Goal: Check status: Check status

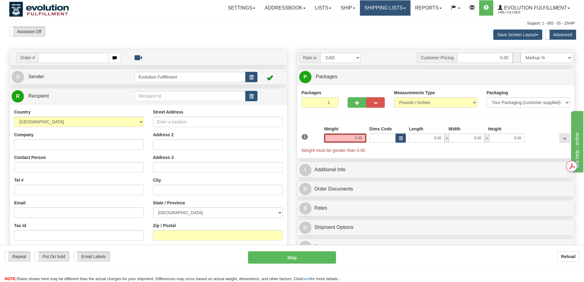
click at [382, 11] on link "Shipping lists" at bounding box center [385, 7] width 51 height 15
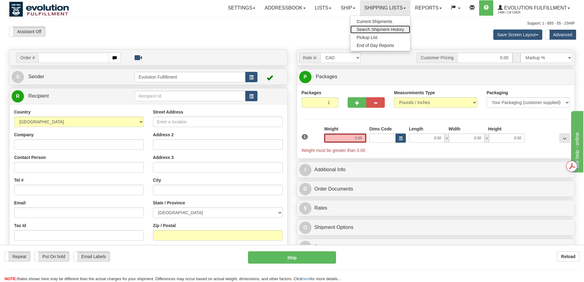
click at [379, 30] on span "Search Shipment History" at bounding box center [380, 29] width 48 height 5
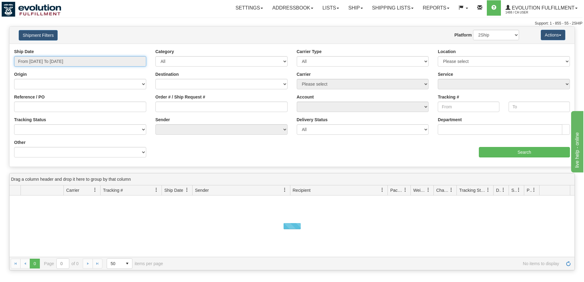
type input "[DATE]"
click at [88, 63] on input "From [DATE] To [DATE]" at bounding box center [80, 61] width 132 height 10
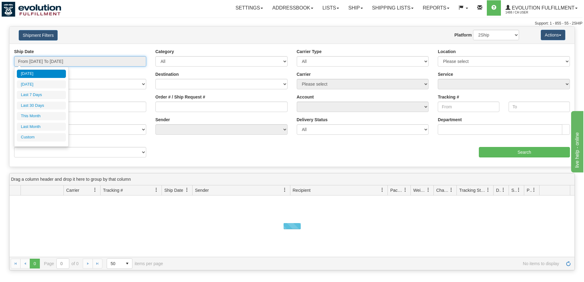
type input "[DATE]"
click at [36, 136] on li "Custom" at bounding box center [41, 137] width 49 height 8
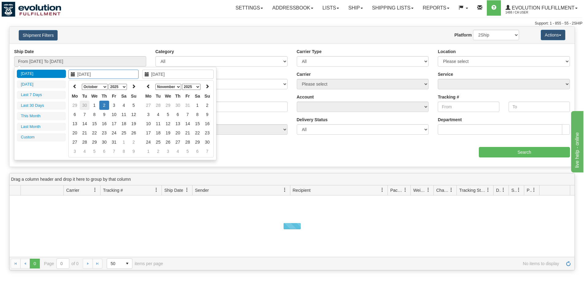
type input "[DATE]"
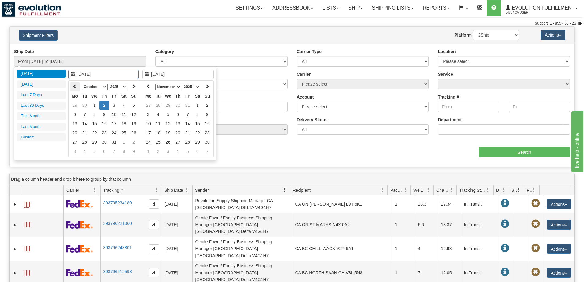
click at [74, 84] on icon at bounding box center [75, 86] width 4 height 4
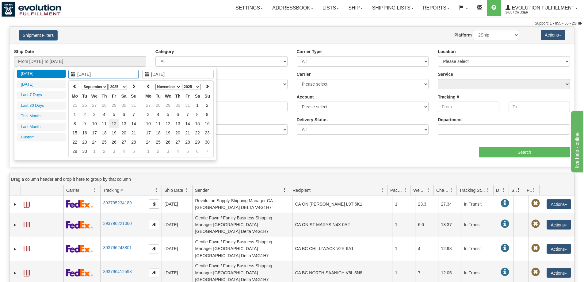
type input "09/12/2025"
click at [115, 124] on td "12" at bounding box center [114, 123] width 10 height 9
type input "09/12/2025"
click at [115, 124] on td "12" at bounding box center [114, 123] width 10 height 9
type input "From 09/12/2025 To 09/12/2025"
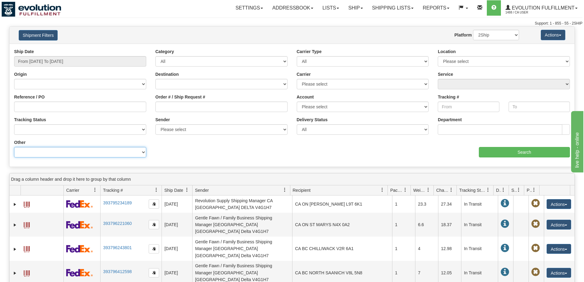
drag, startPoint x: 99, startPoint y: 152, endPoint x: 100, endPoint y: 148, distance: 4.3
click at [99, 152] on select "Billing Account # Billing Type BOL # (LTL) Commodity Or Documents Consolidation…" at bounding box center [80, 152] width 132 height 10
select select "Recipient_Company"
click at [14, 147] on select "Billing Account # Billing Type BOL # (LTL) Commodity Or Documents Consolidation…" at bounding box center [80, 152] width 132 height 10
click at [196, 150] on input "Value" at bounding box center [221, 152] width 132 height 10
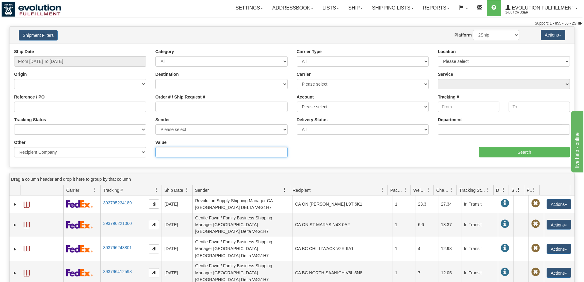
paste input "PICK IT FENCE PEMBROKE"
type input "PICK IT FENCE PEMBROKE"
click at [505, 152] on input "Search" at bounding box center [524, 152] width 91 height 10
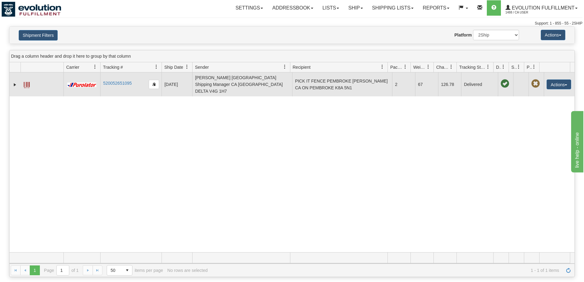
click at [24, 82] on span at bounding box center [27, 85] width 6 height 6
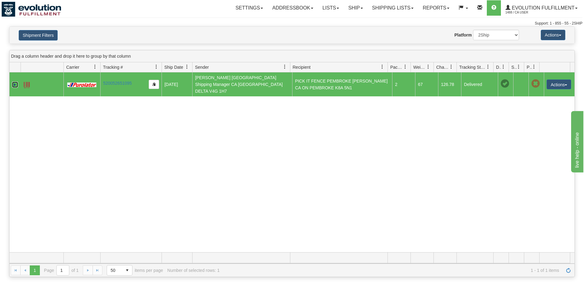
click at [17, 82] on link "Expand" at bounding box center [15, 85] width 6 height 6
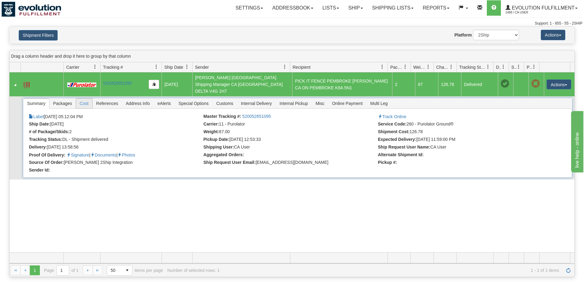
click at [80, 98] on span "Cost" at bounding box center [84, 103] width 16 height 10
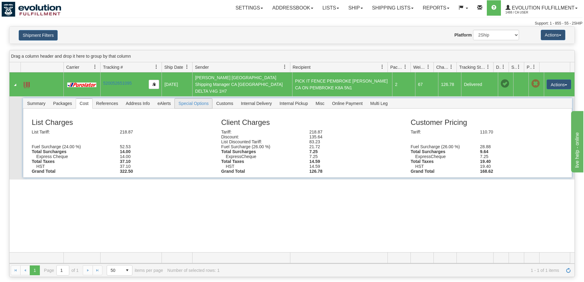
click at [209, 98] on span "Special Options" at bounding box center [193, 103] width 37 height 10
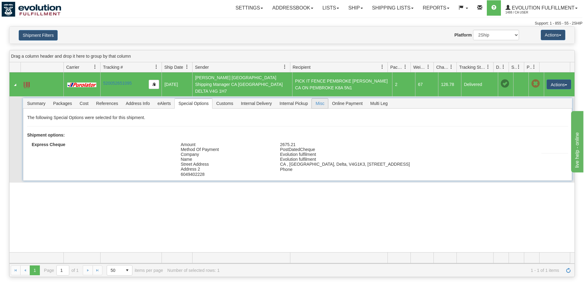
click at [315, 98] on span "Misc" at bounding box center [320, 103] width 16 height 10
